Goal: Book appointment/travel/reservation

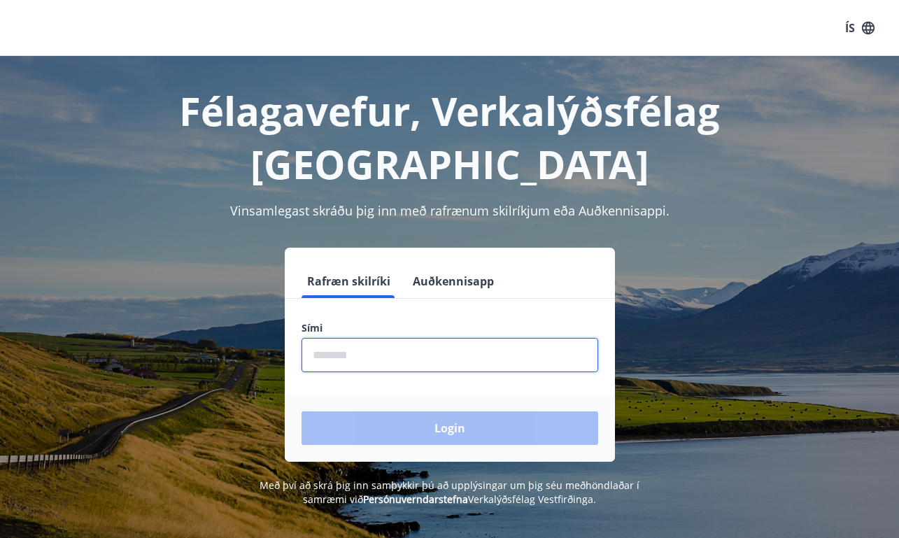
click at [373, 338] on input "phone" at bounding box center [449, 355] width 296 height 34
type input "********"
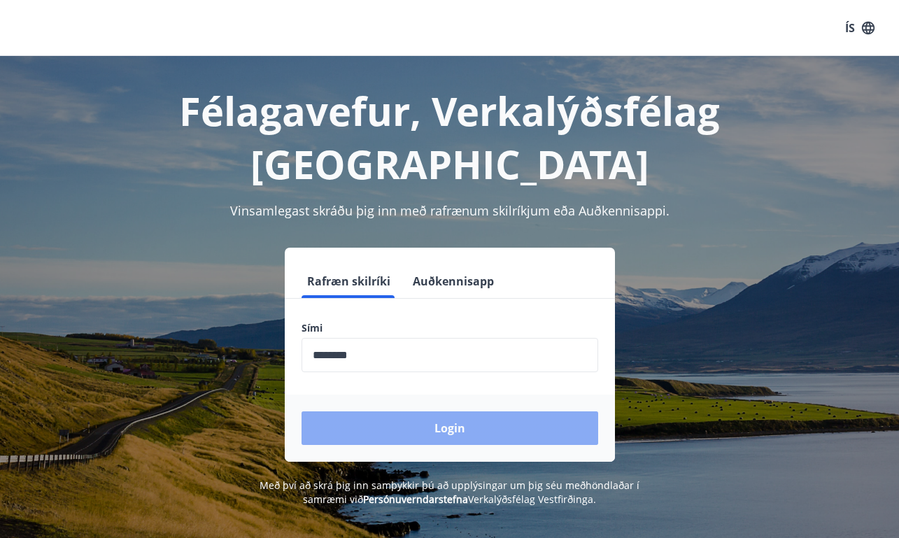
click at [458, 411] on button "Login" at bounding box center [449, 428] width 296 height 34
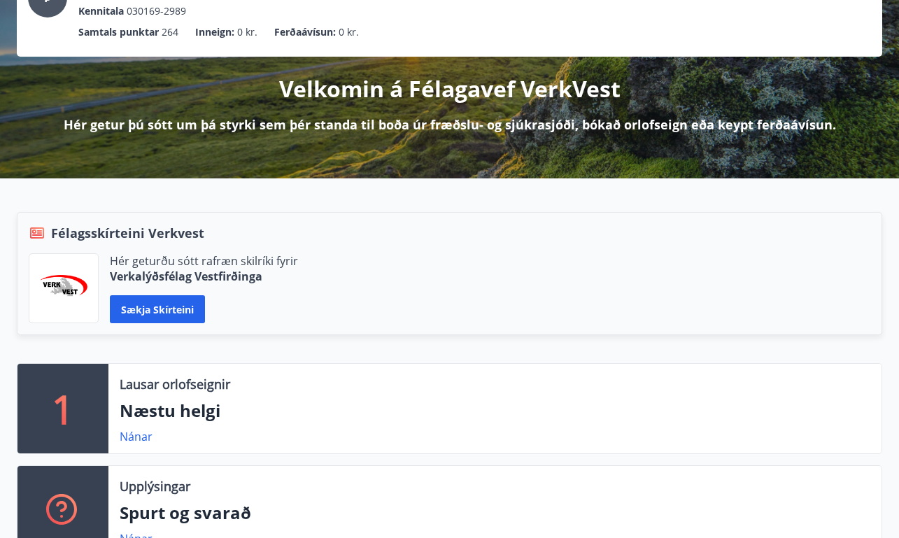
scroll to position [210, 0]
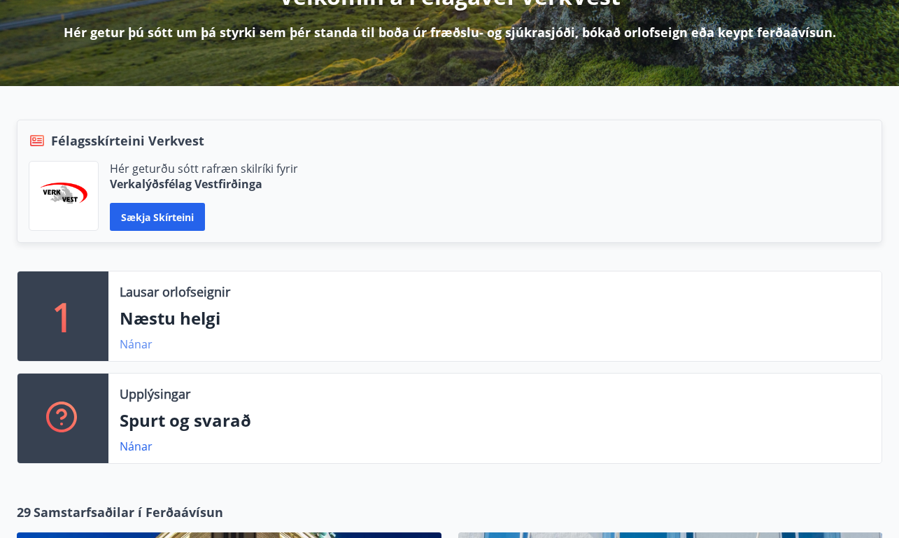
click at [129, 343] on link "Nánar" at bounding box center [136, 343] width 33 height 15
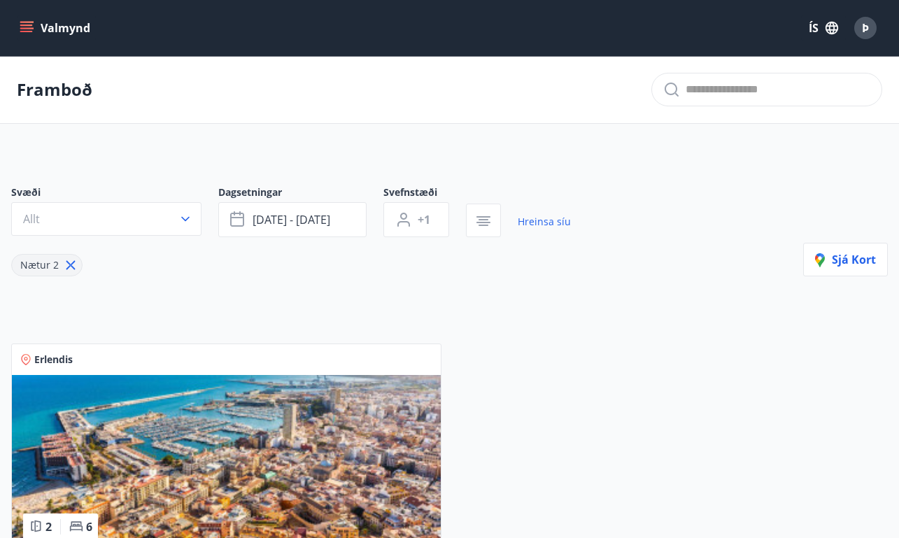
click at [29, 26] on icon "menu" at bounding box center [26, 24] width 13 height 1
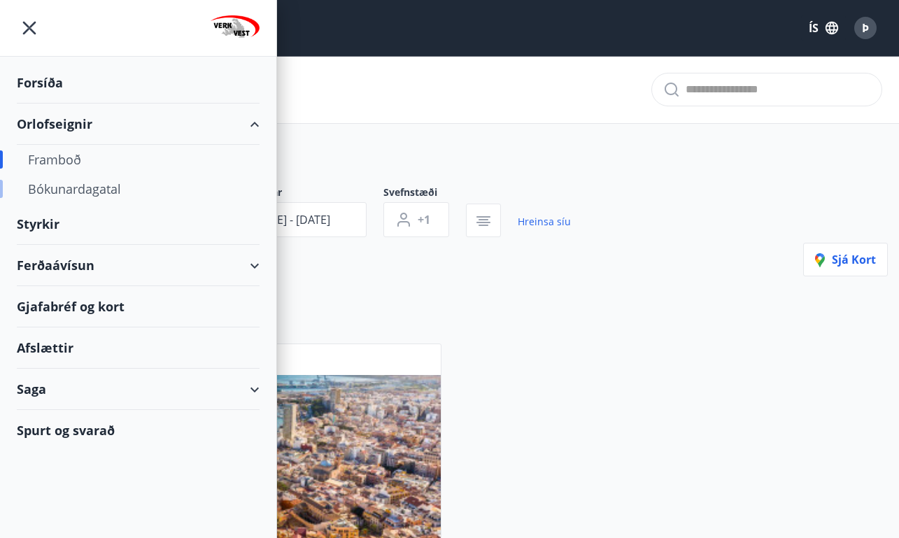
click at [73, 189] on div "Bókunardagatal" at bounding box center [138, 188] width 220 height 29
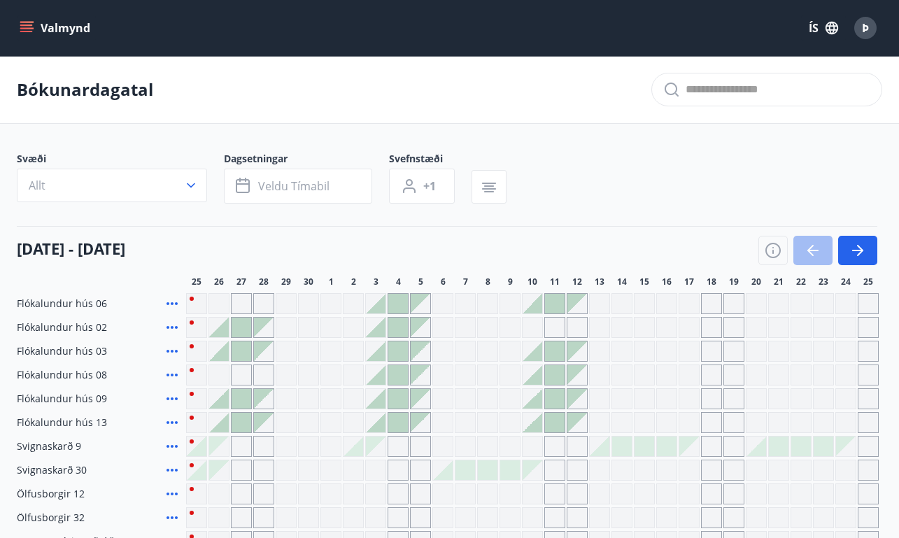
click at [859, 247] on icon "button" at bounding box center [860, 250] width 6 height 11
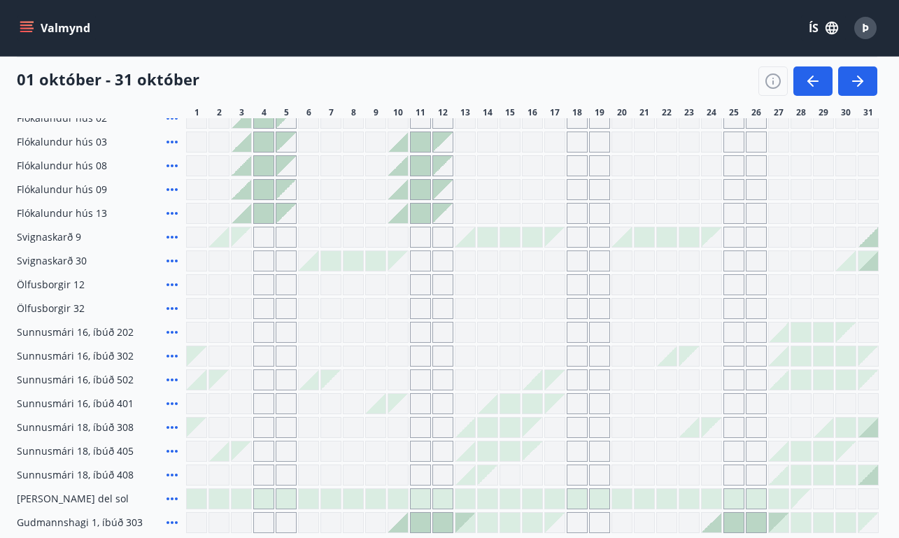
scroll to position [280, 0]
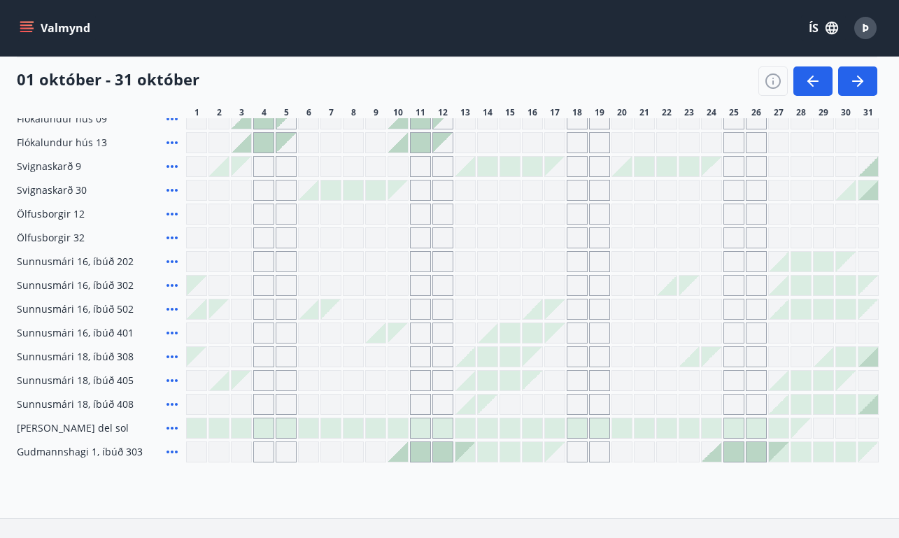
click at [796, 266] on div at bounding box center [801, 262] width 20 height 20
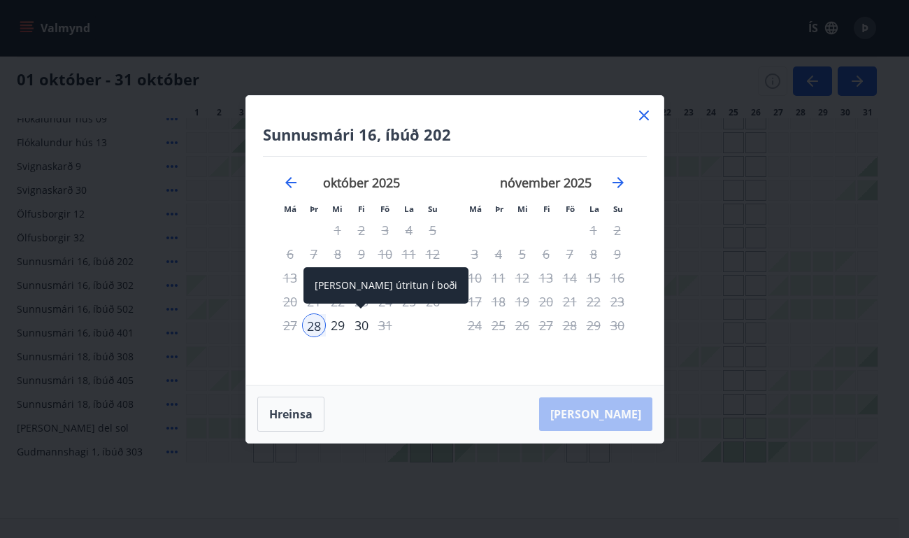
click at [362, 329] on div "30" at bounding box center [362, 325] width 24 height 24
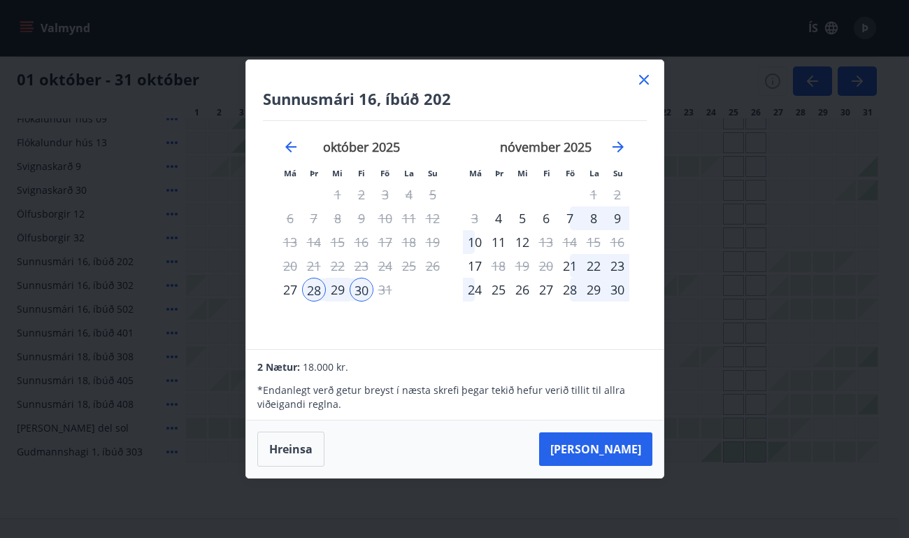
click at [650, 80] on icon at bounding box center [644, 79] width 17 height 17
click at [289, 447] on div "Gráir dagar eru ekki bókanlegir" at bounding box center [286, 451] width 21 height 21
click at [644, 77] on div "01 október - 31 október" at bounding box center [447, 76] width 860 height 39
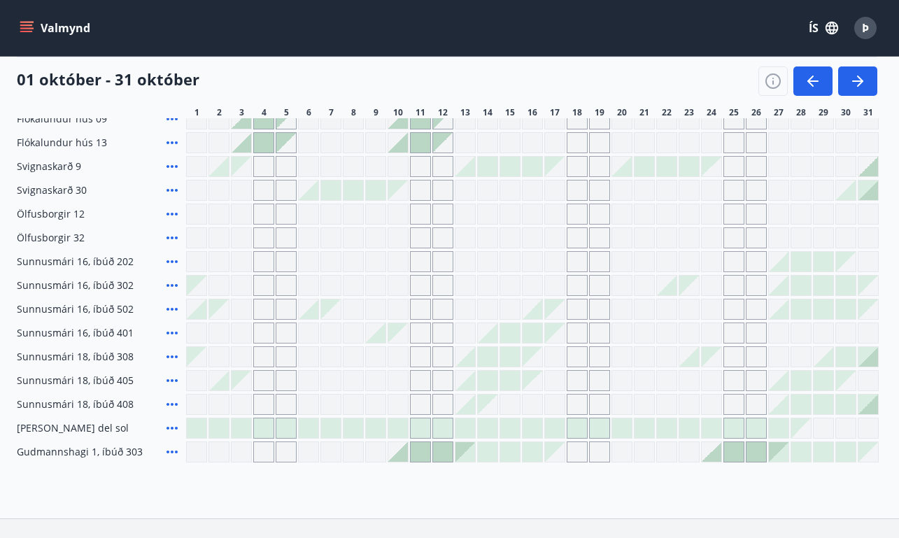
click at [802, 407] on div at bounding box center [801, 404] width 20 height 20
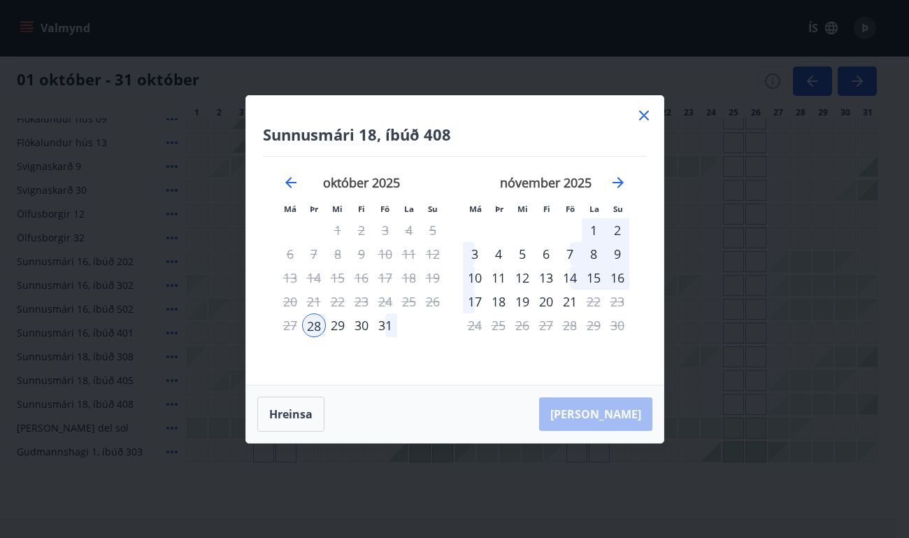
click at [381, 327] on div "31" at bounding box center [385, 325] width 24 height 24
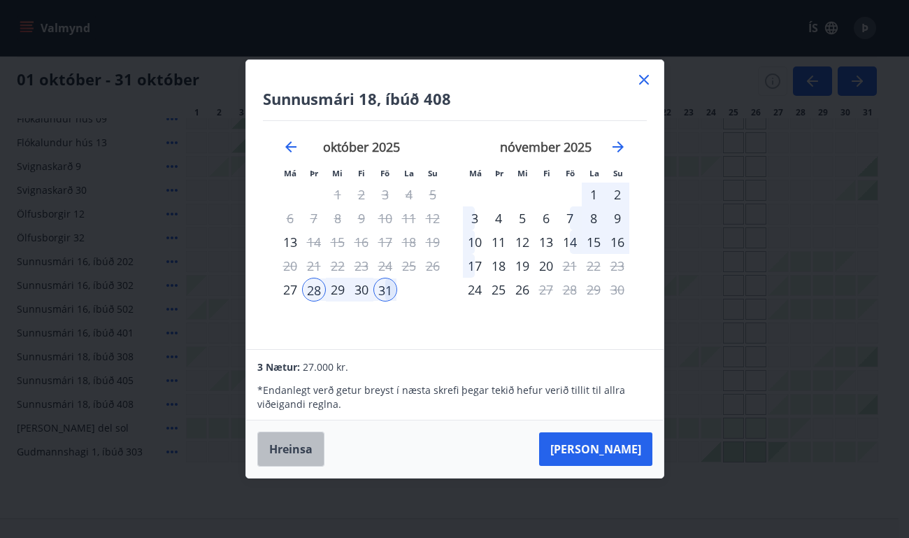
click at [289, 449] on button "Hreinsa" at bounding box center [290, 448] width 67 height 35
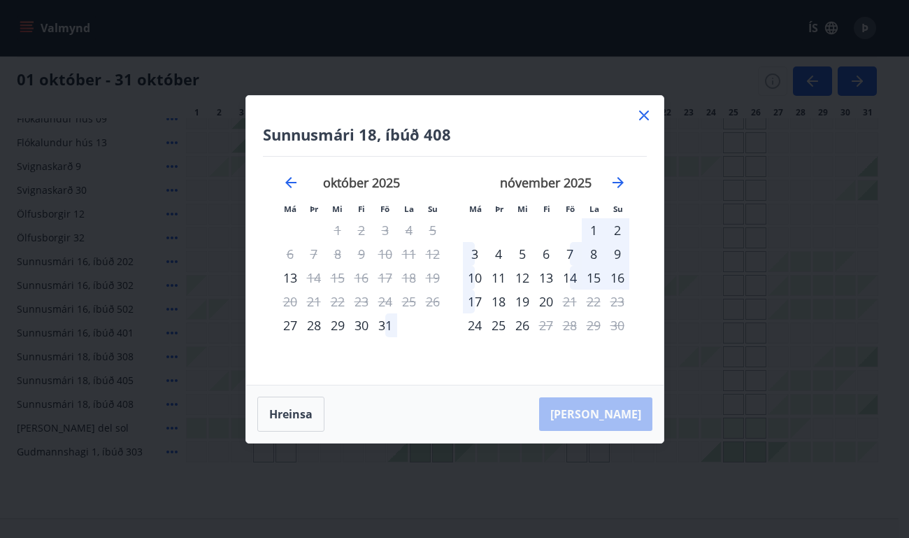
click at [639, 115] on icon at bounding box center [644, 115] width 17 height 17
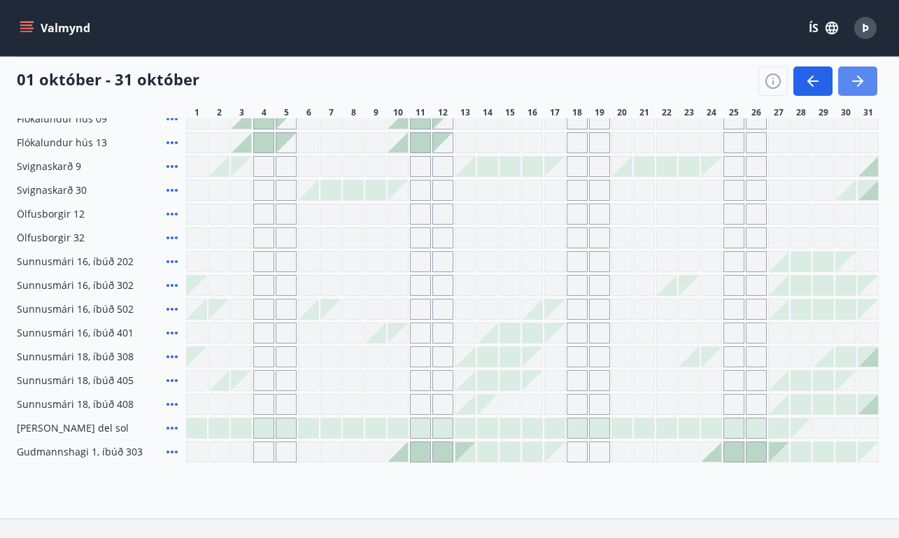
click at [857, 83] on icon "button" at bounding box center [857, 81] width 17 height 17
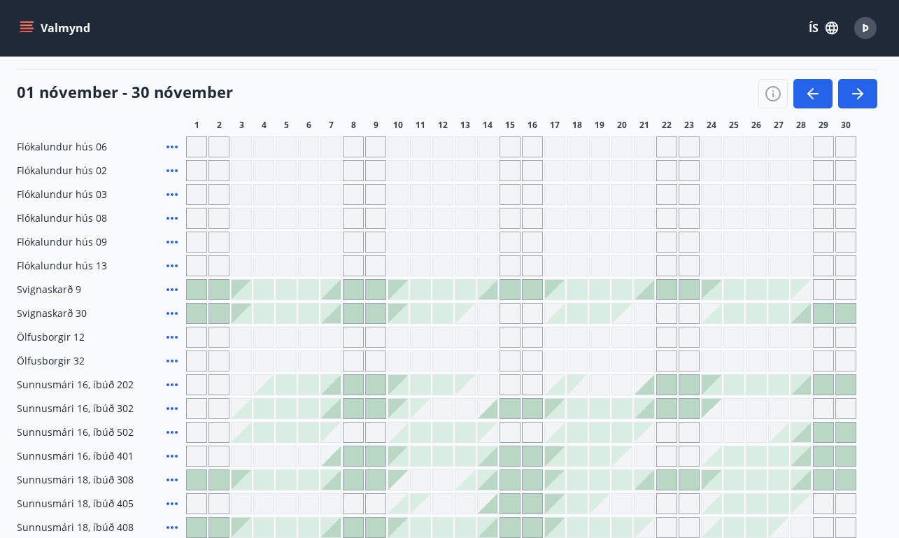
scroll to position [140, 0]
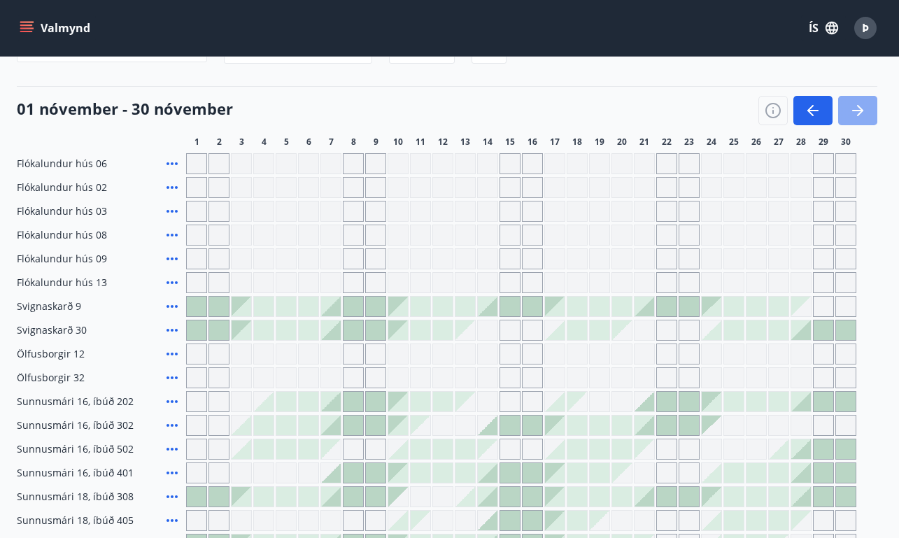
click at [860, 104] on icon "button" at bounding box center [857, 110] width 17 height 17
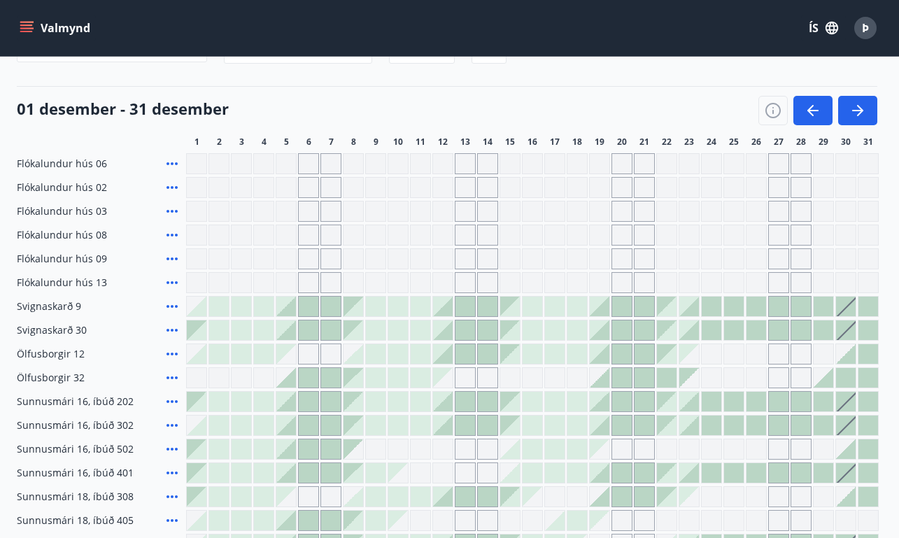
scroll to position [210, 0]
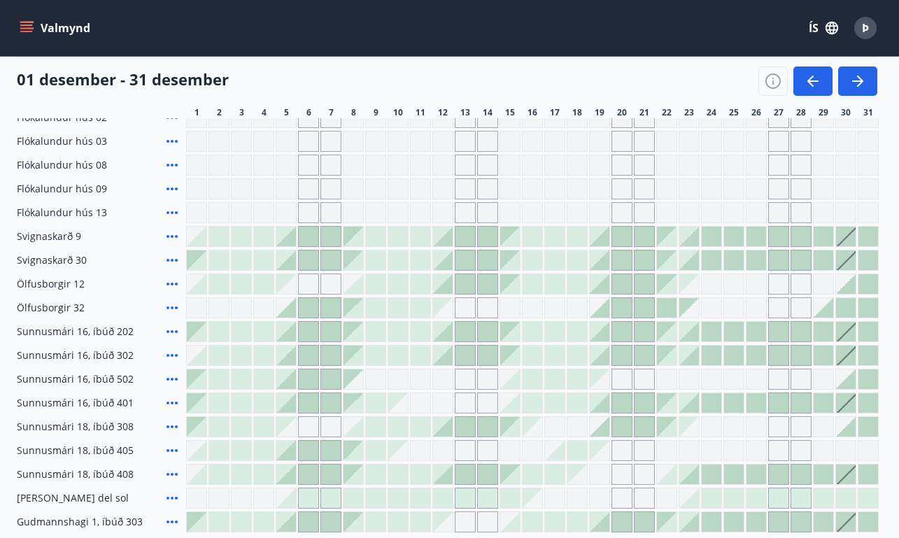
click at [601, 331] on div at bounding box center [599, 332] width 20 height 20
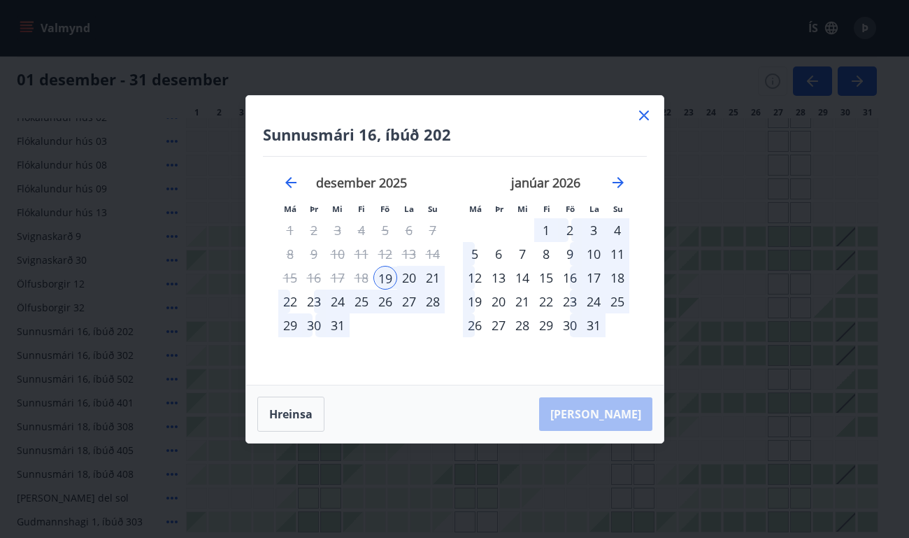
click at [435, 303] on div "28" at bounding box center [433, 301] width 24 height 24
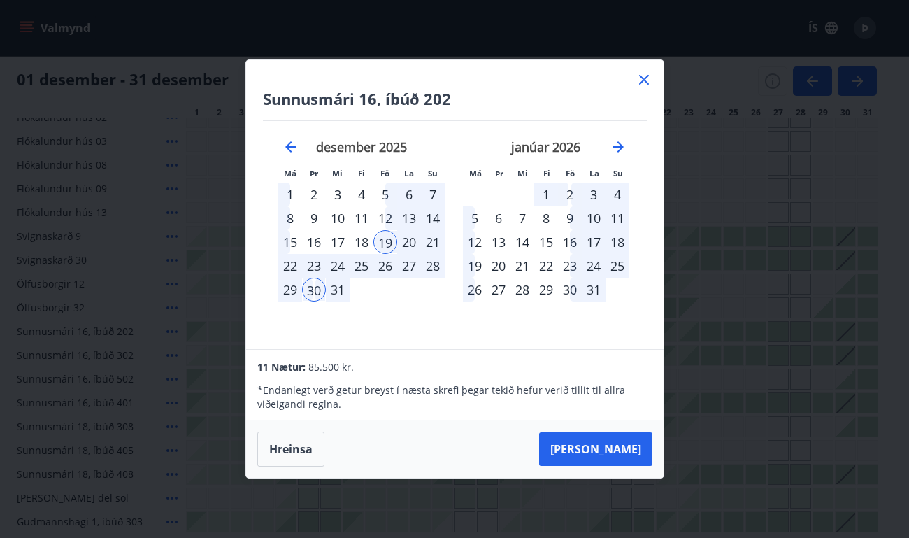
click at [385, 271] on div "26" at bounding box center [385, 266] width 24 height 24
drag, startPoint x: 382, startPoint y: 239, endPoint x: 385, endPoint y: 266, distance: 26.7
click at [382, 238] on div "19" at bounding box center [385, 242] width 24 height 24
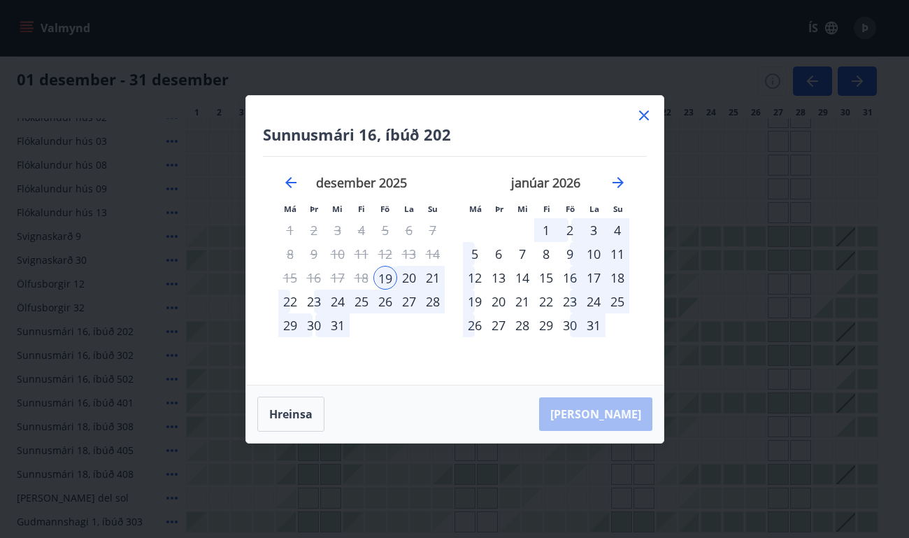
click at [381, 299] on div "26" at bounding box center [385, 301] width 24 height 24
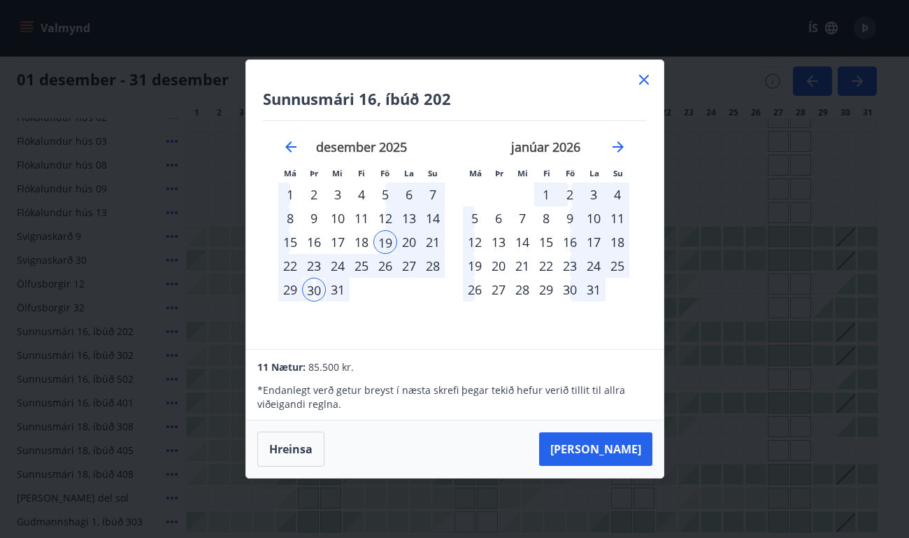
drag, startPoint x: 316, startPoint y: 287, endPoint x: 392, endPoint y: 271, distance: 77.4
click at [315, 287] on div "30" at bounding box center [314, 290] width 24 height 24
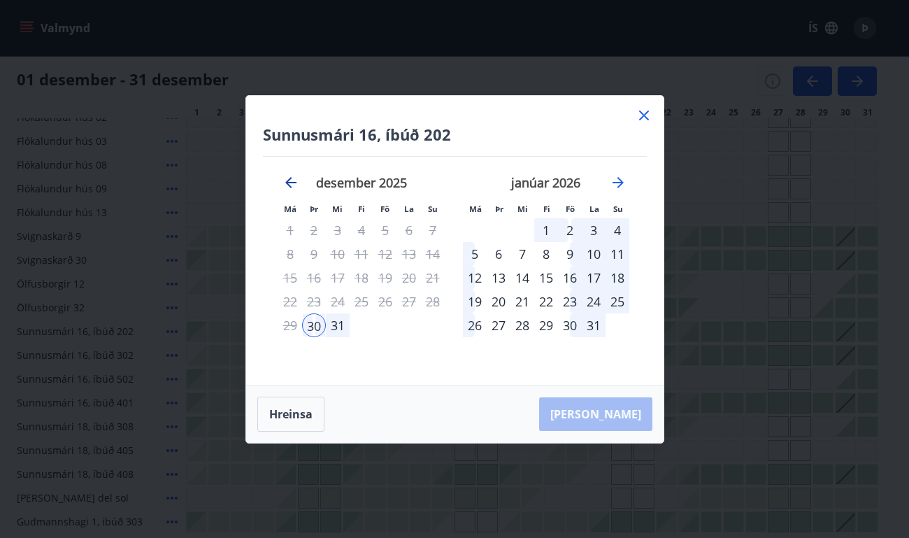
click at [285, 187] on icon "Move backward to switch to the previous month." at bounding box center [291, 182] width 17 height 17
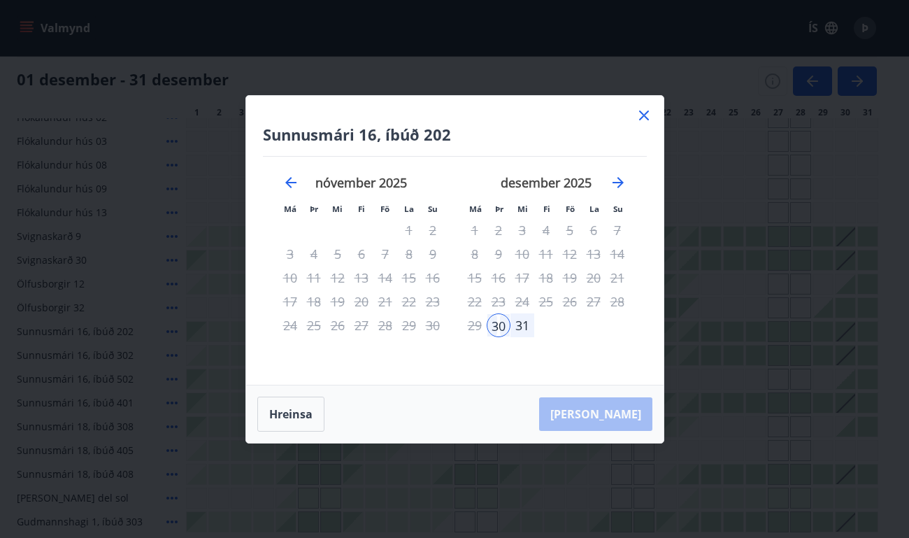
click at [648, 113] on icon at bounding box center [644, 115] width 17 height 17
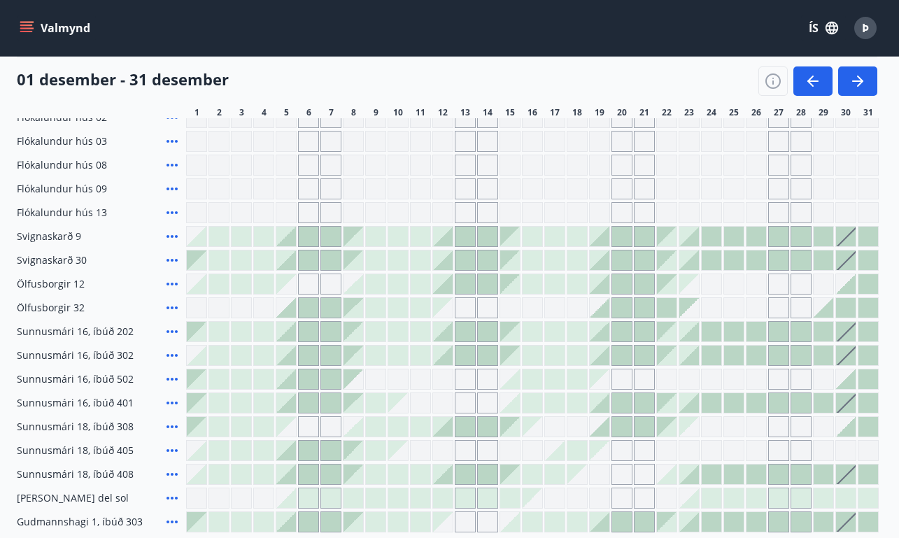
click at [599, 331] on div at bounding box center [599, 332] width 20 height 20
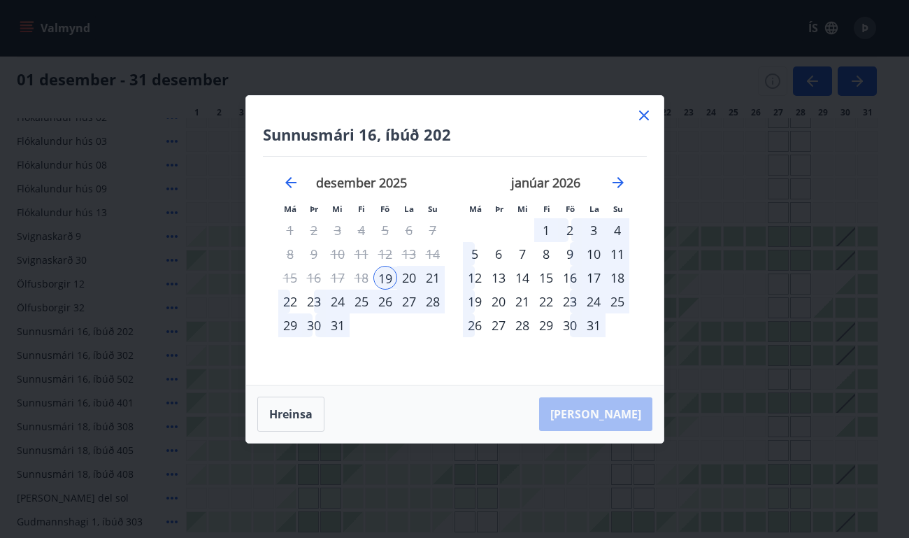
click at [387, 301] on div "26" at bounding box center [385, 301] width 24 height 24
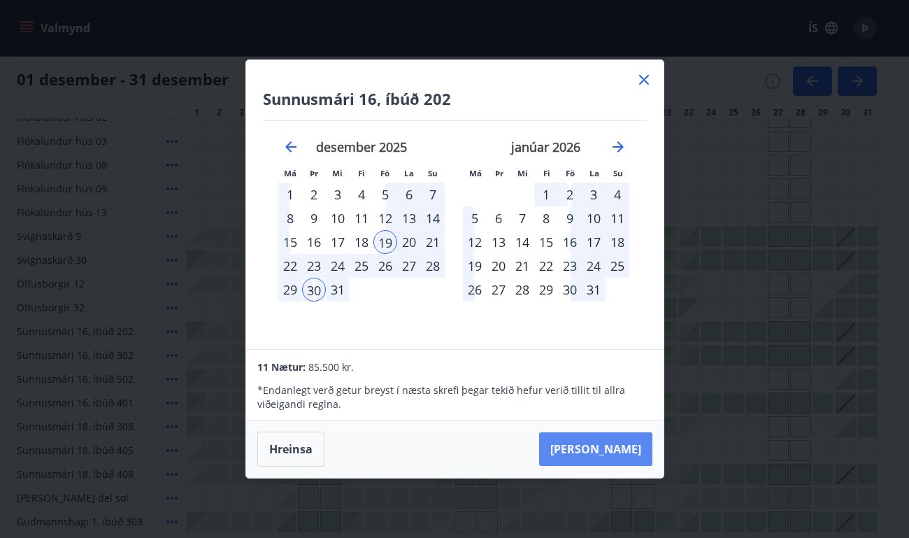
click at [613, 455] on button "Taka Frá" at bounding box center [595, 449] width 113 height 34
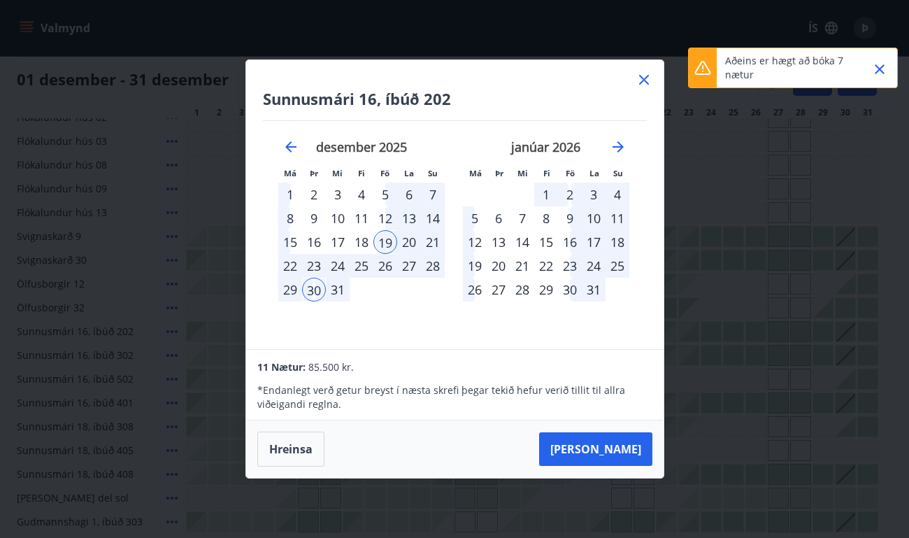
click at [875, 69] on icon "Close" at bounding box center [879, 69] width 17 height 17
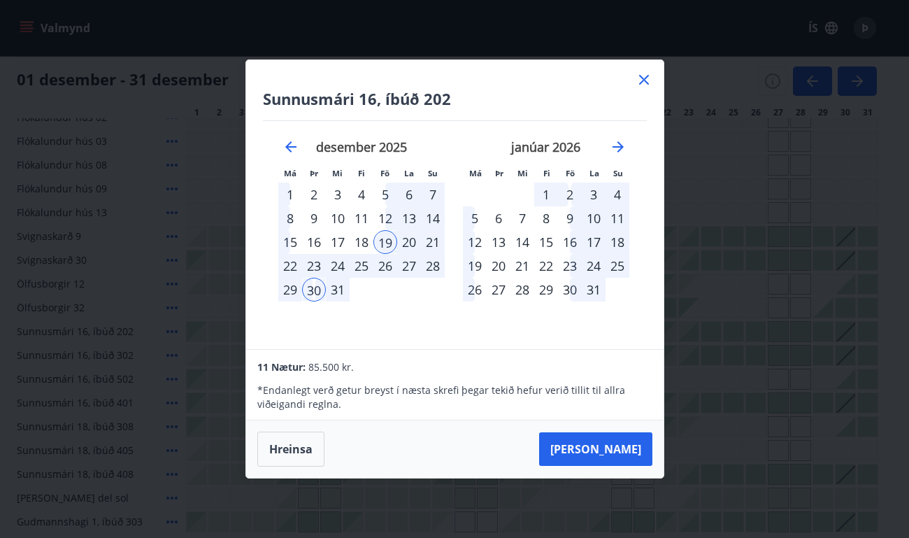
click at [382, 238] on div "19" at bounding box center [385, 242] width 24 height 24
click at [385, 266] on div "26" at bounding box center [385, 266] width 24 height 24
click at [305, 450] on button "Hreinsa" at bounding box center [290, 448] width 67 height 35
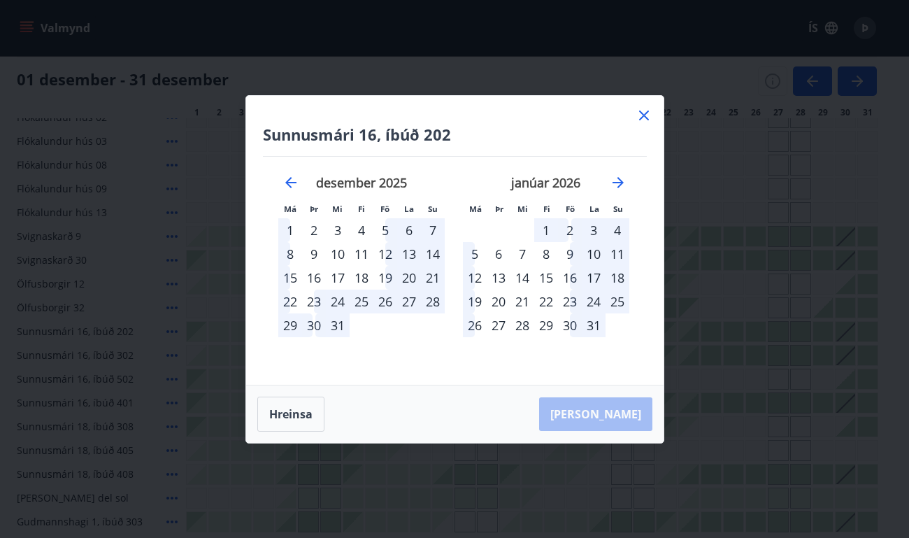
click at [386, 273] on div "19" at bounding box center [385, 278] width 24 height 24
click at [387, 303] on div "26" at bounding box center [385, 301] width 24 height 24
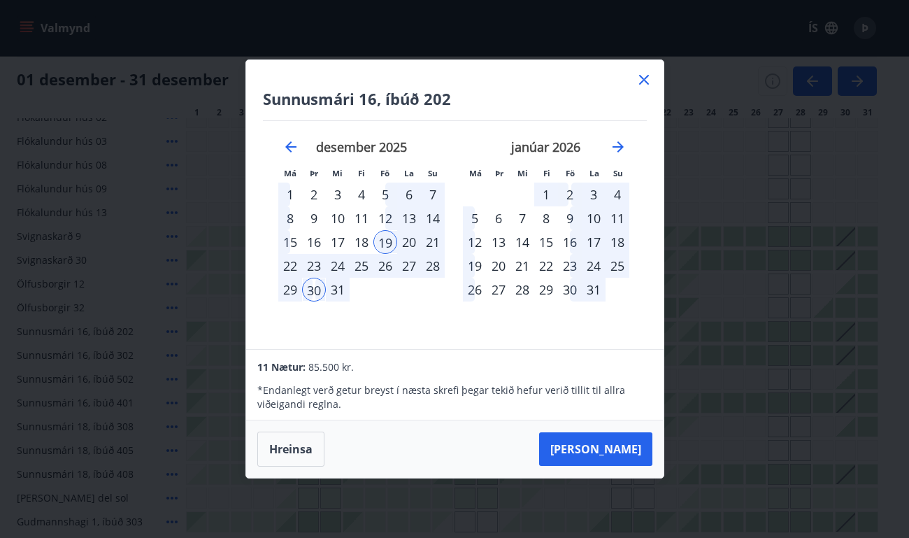
drag, startPoint x: 642, startPoint y: 79, endPoint x: 655, endPoint y: 238, distance: 159.9
click at [642, 78] on icon at bounding box center [644, 79] width 17 height 17
